Goal: Task Accomplishment & Management: Manage account settings

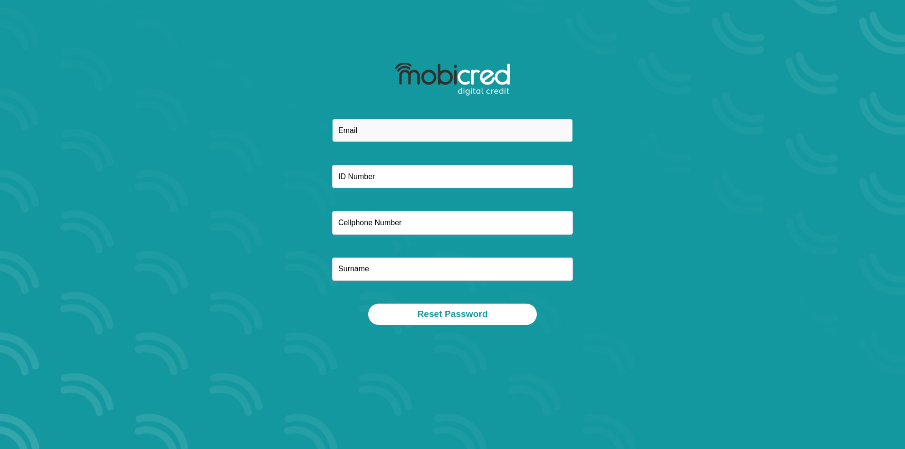
click at [358, 131] on input "email" at bounding box center [452, 130] width 241 height 23
type input "sekhulamlg@gmail.com"
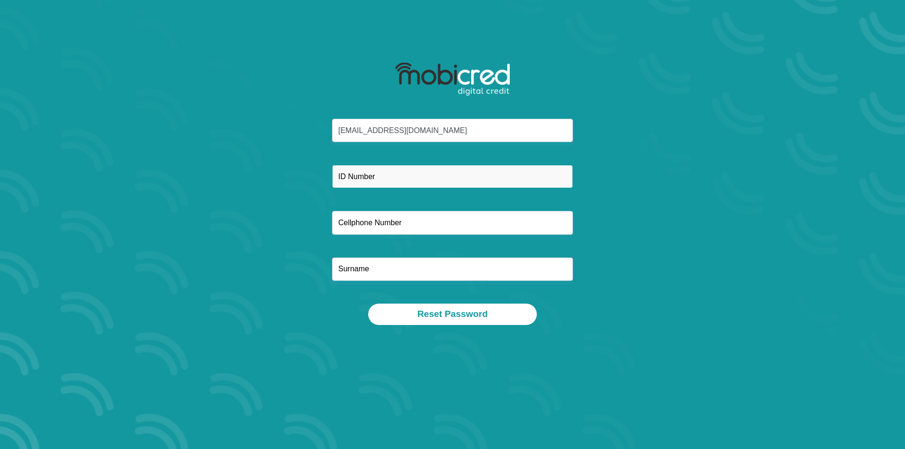
click at [370, 184] on input "text" at bounding box center [452, 176] width 241 height 23
type input "9109020834081"
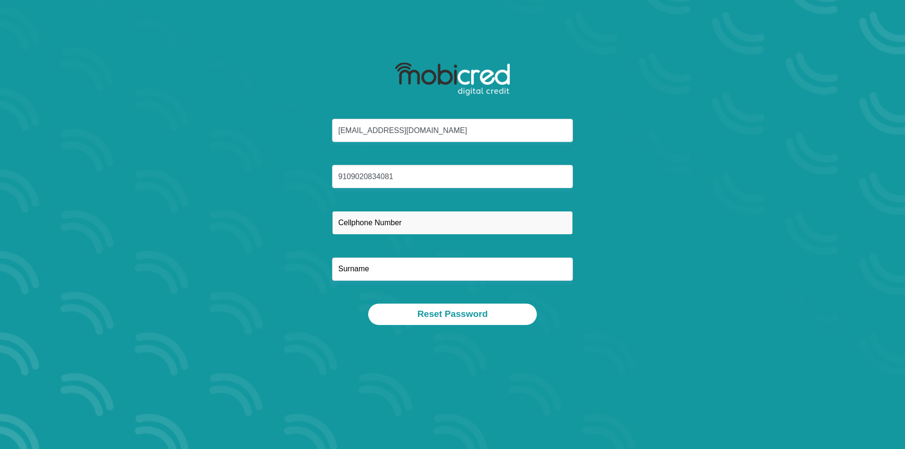
click at [374, 227] on input "text" at bounding box center [452, 222] width 241 height 23
type input "0671012628"
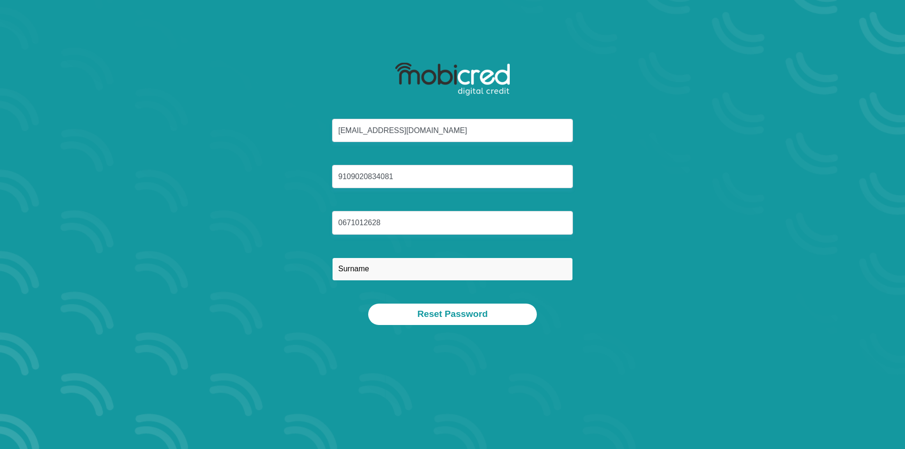
click at [379, 268] on input "text" at bounding box center [452, 268] width 241 height 23
type input "mokgatle"
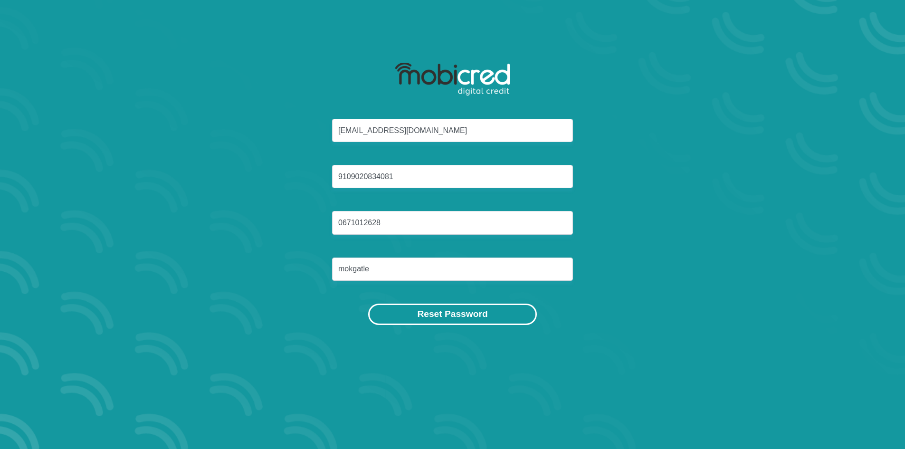
click at [446, 309] on button "Reset Password" at bounding box center [452, 313] width 168 height 21
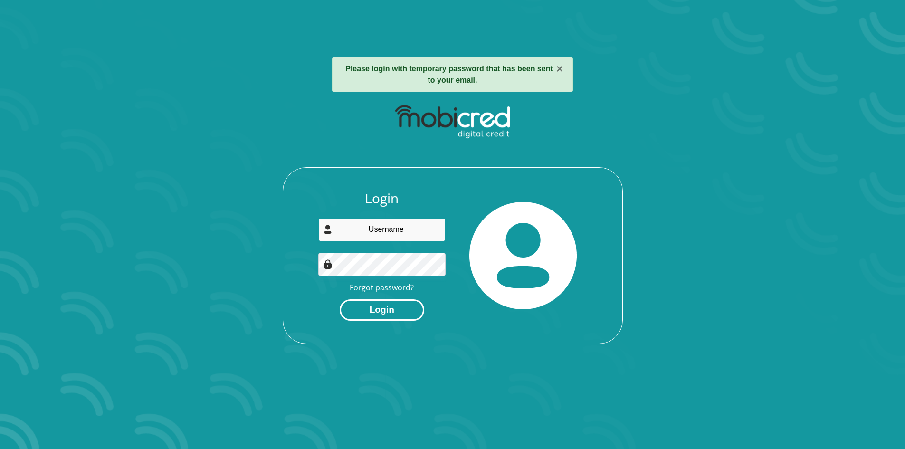
type input "[EMAIL_ADDRESS][DOMAIN_NAME]"
click at [388, 308] on button "Login" at bounding box center [382, 309] width 85 height 21
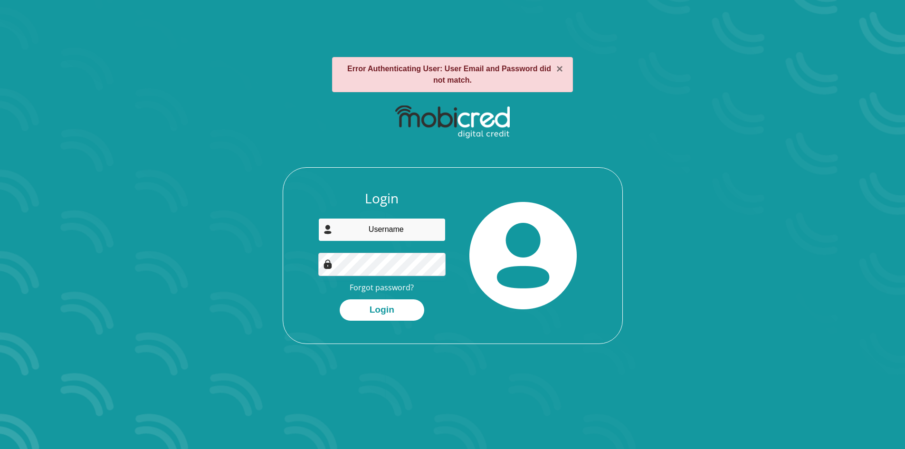
type input "[EMAIL_ADDRESS][DOMAIN_NAME]"
click at [351, 308] on button "Login" at bounding box center [382, 309] width 85 height 21
type input "[EMAIL_ADDRESS][DOMAIN_NAME]"
click at [356, 311] on button "Login" at bounding box center [382, 309] width 85 height 21
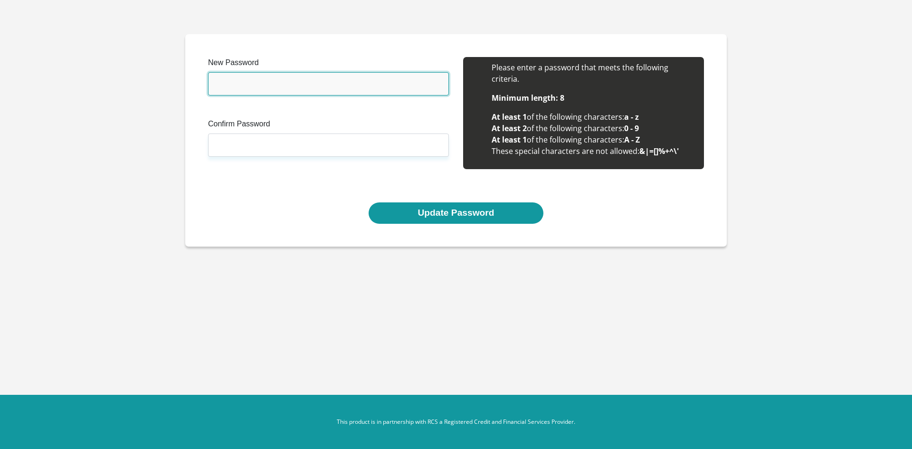
click at [332, 84] on input "New Password" at bounding box center [328, 83] width 241 height 23
click at [244, 84] on input "Themba22029" at bounding box center [328, 83] width 241 height 23
type input "Themba@2029"
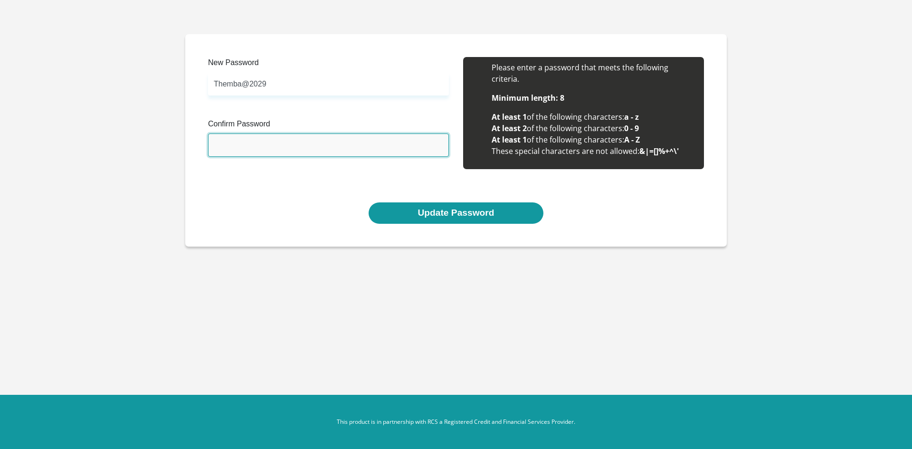
click at [254, 145] on input "Confirm Password" at bounding box center [328, 144] width 241 height 23
type input "Themba@2029"
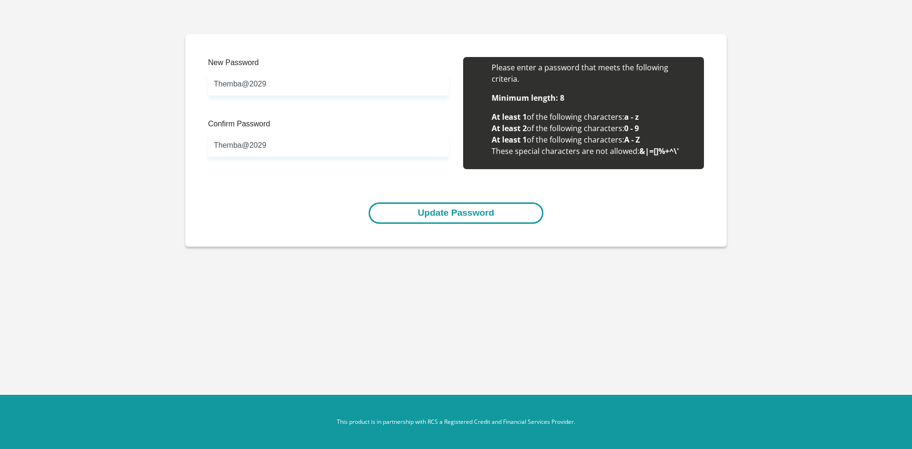
click at [421, 209] on button "Update Password" at bounding box center [456, 212] width 174 height 21
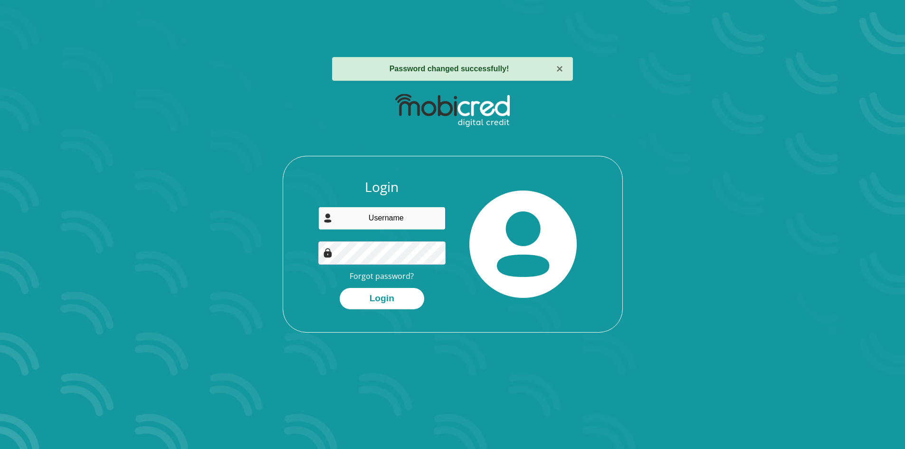
type input "[EMAIL_ADDRESS][DOMAIN_NAME]"
click at [340, 288] on button "Login" at bounding box center [382, 298] width 85 height 21
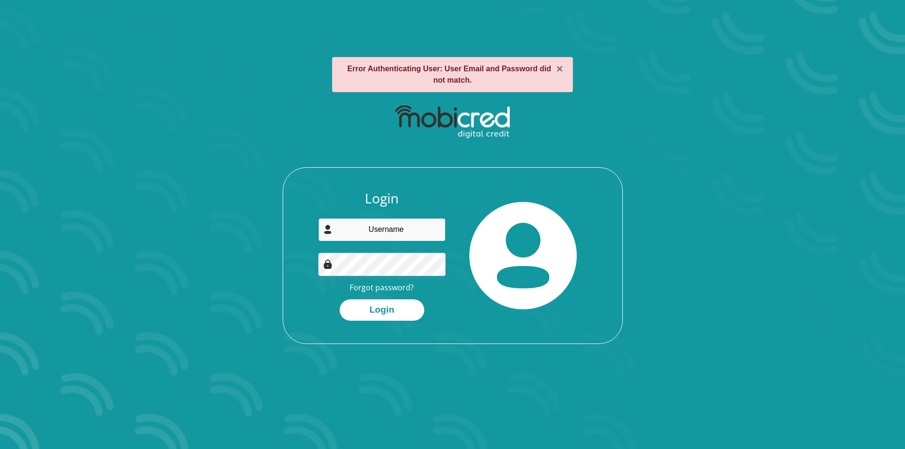
type input "[EMAIL_ADDRESS][DOMAIN_NAME]"
click at [340, 299] on button "Login" at bounding box center [382, 309] width 85 height 21
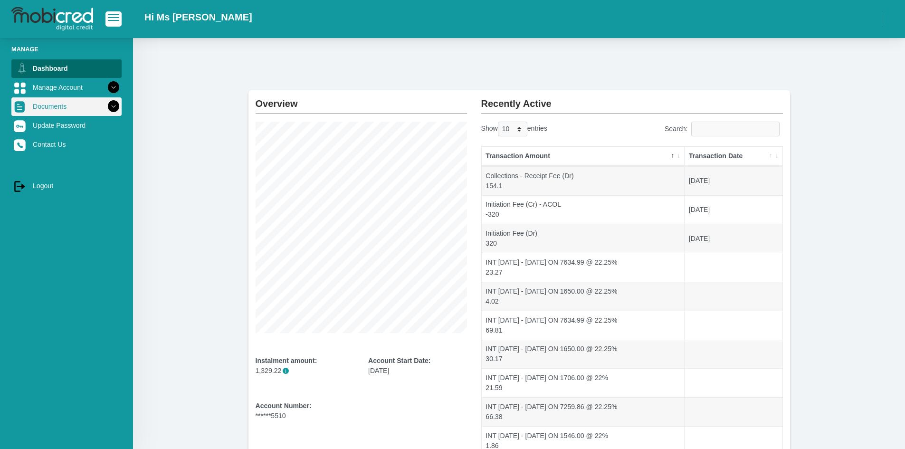
click at [71, 106] on link "Documents" at bounding box center [66, 106] width 110 height 18
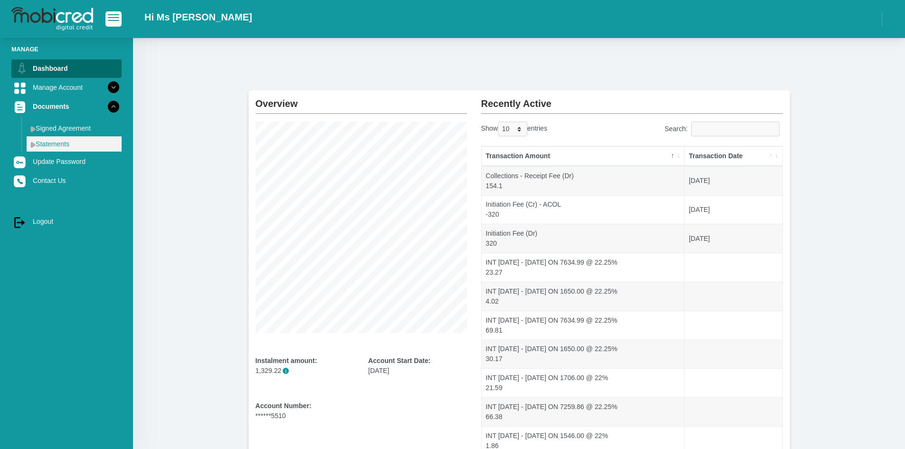
click at [67, 138] on link "Statements" at bounding box center [74, 143] width 95 height 15
click at [71, 140] on link "Statements" at bounding box center [74, 143] width 95 height 15
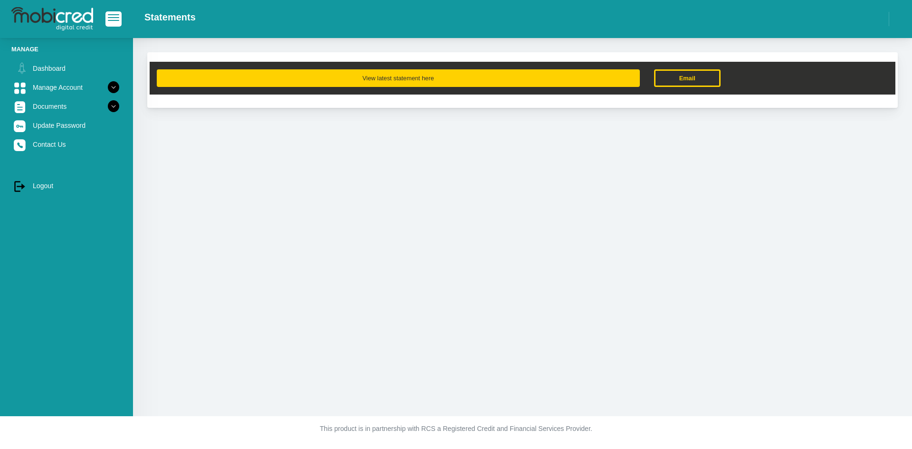
click at [275, 79] on button "View latest statement here" at bounding box center [398, 78] width 483 height 18
